Goal: Transaction & Acquisition: Purchase product/service

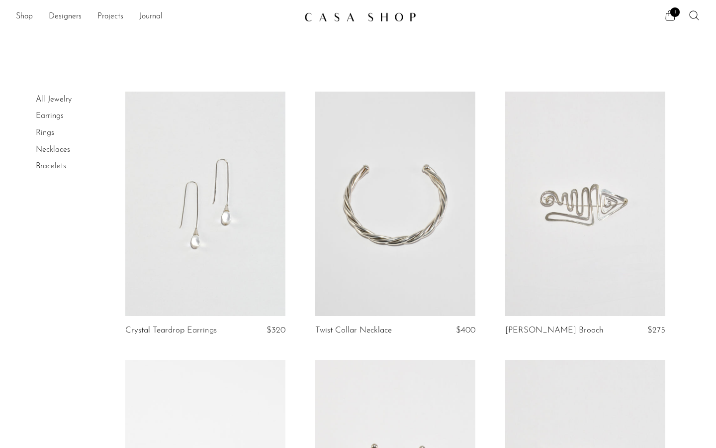
click at [57, 116] on link "Earrings" at bounding box center [50, 116] width 28 height 8
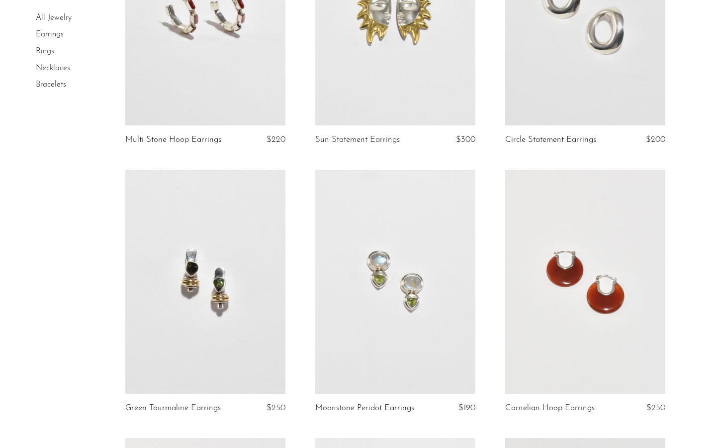
scroll to position [475, 0]
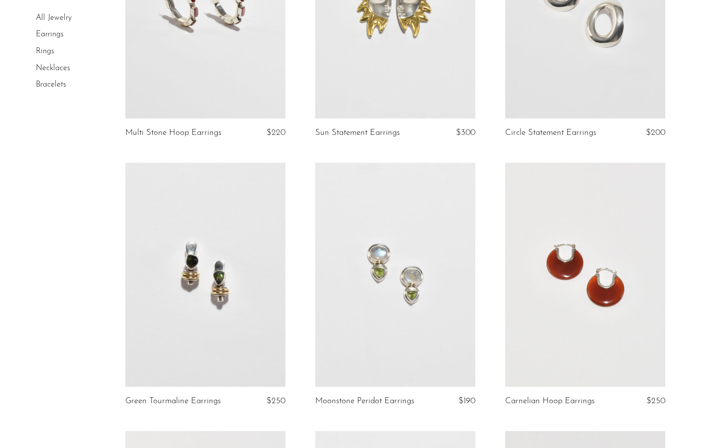
click at [219, 312] on link at bounding box center [205, 275] width 160 height 224
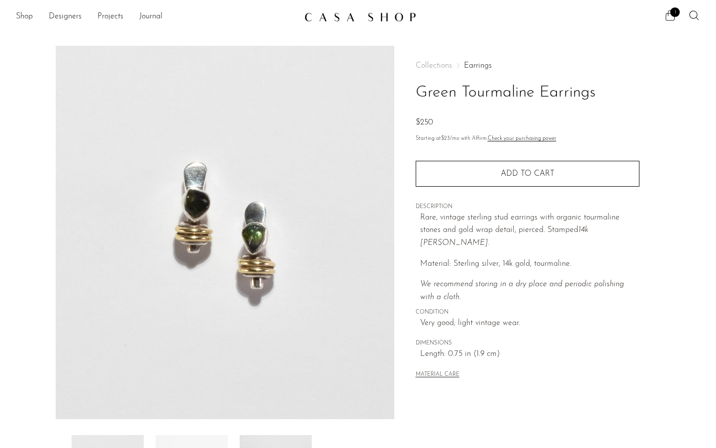
click at [675, 17] on icon at bounding box center [671, 15] width 12 height 12
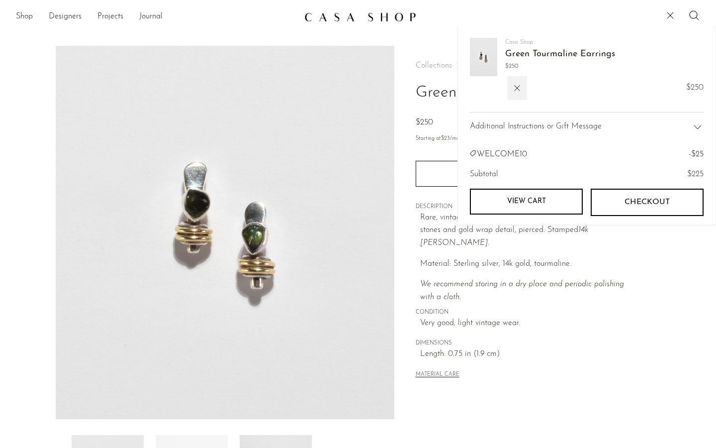
click at [642, 205] on span "Checkout" at bounding box center [647, 202] width 45 height 9
click at [628, 200] on span "Checkout" at bounding box center [647, 202] width 45 height 9
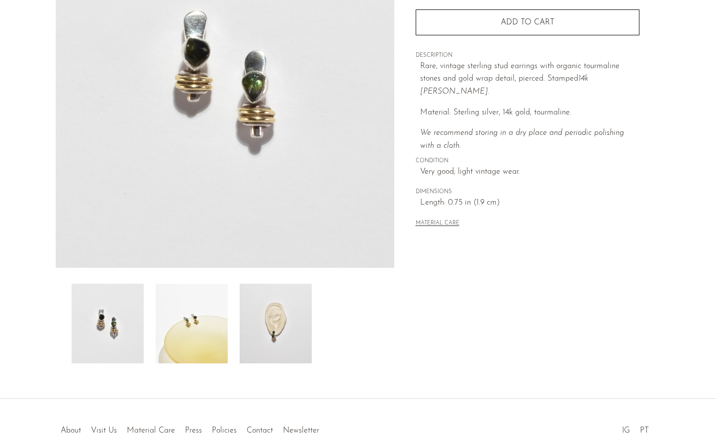
scroll to position [173, 0]
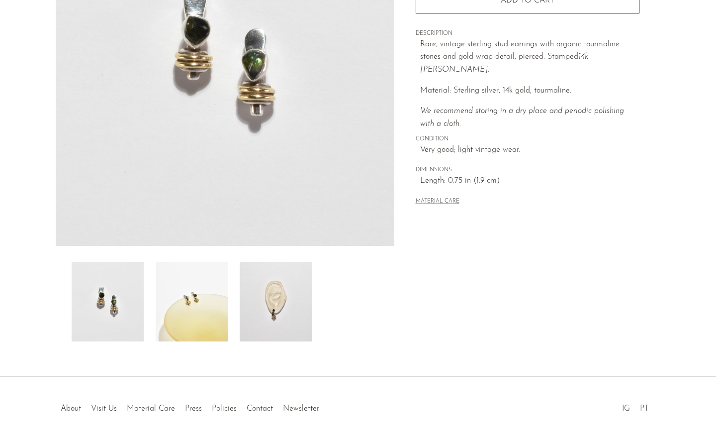
click at [216, 308] on img at bounding box center [192, 302] width 72 height 80
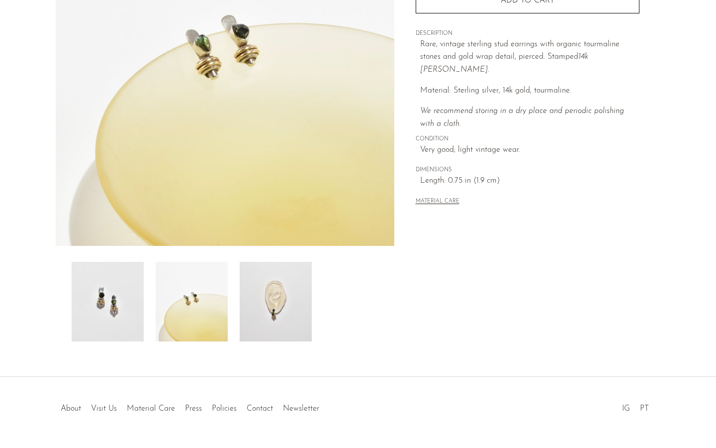
click at [251, 299] on img at bounding box center [276, 302] width 72 height 80
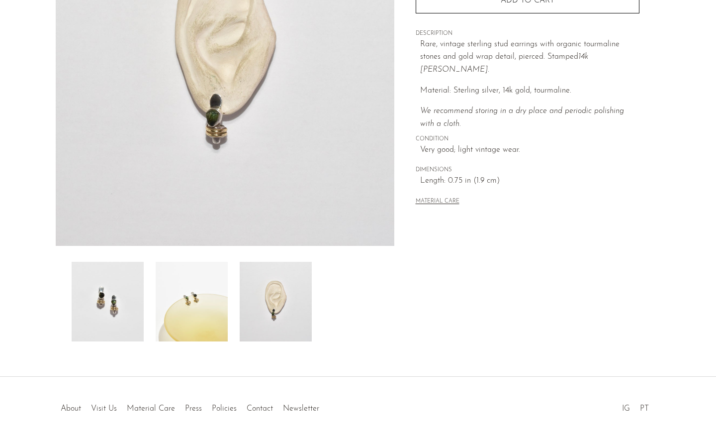
click at [189, 302] on img at bounding box center [192, 302] width 72 height 80
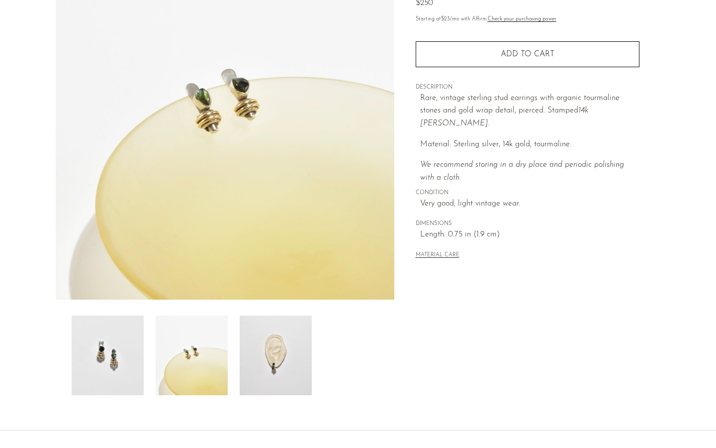
scroll to position [116, 0]
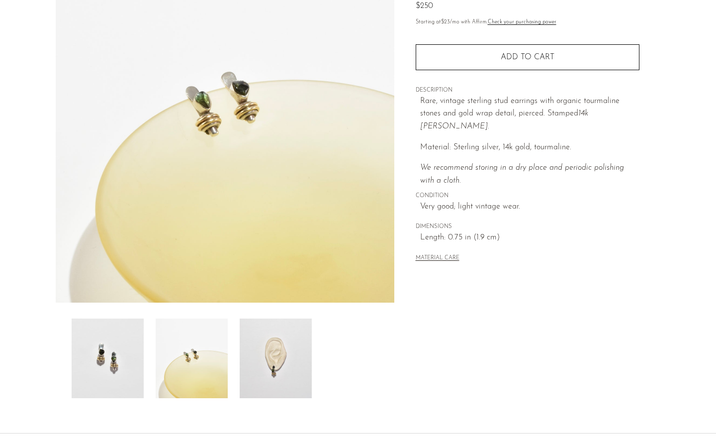
click at [121, 346] on img at bounding box center [108, 358] width 72 height 80
